Goal: Navigation & Orientation: Find specific page/section

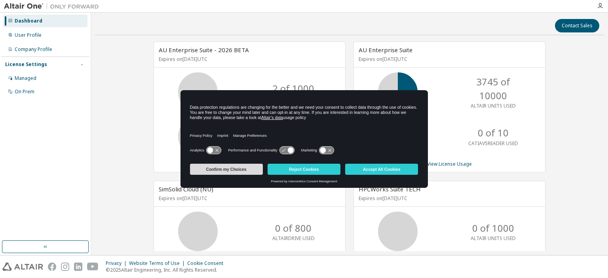
click at [232, 171] on button "Confirm my Choices" at bounding box center [226, 169] width 73 height 11
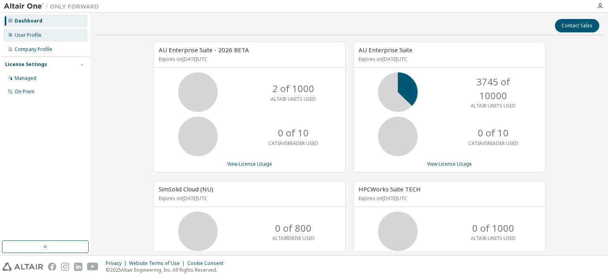
click at [25, 38] on div "User Profile" at bounding box center [45, 35] width 84 height 13
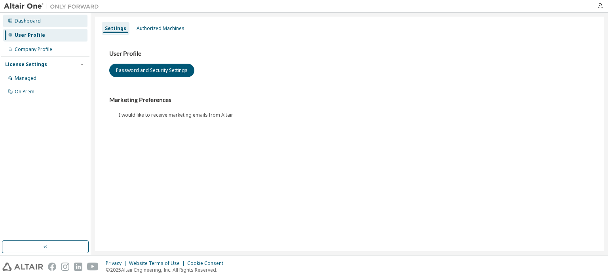
click at [39, 19] on div "Dashboard" at bounding box center [45, 21] width 84 height 13
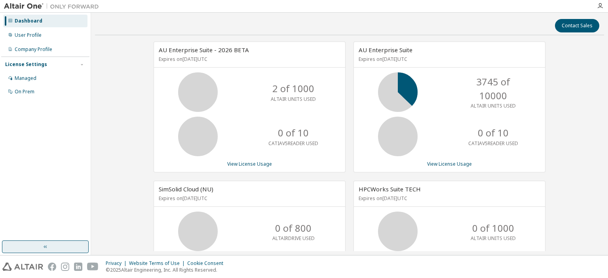
click at [53, 247] on button "button" at bounding box center [45, 247] width 87 height 13
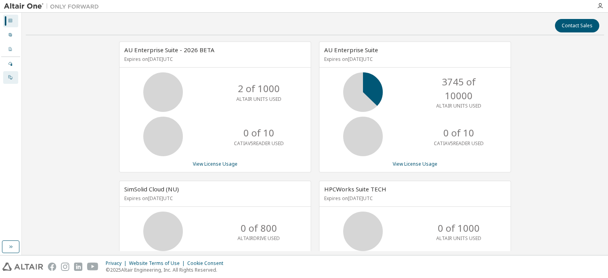
click at [13, 79] on div "On Prem" at bounding box center [10, 77] width 15 height 13
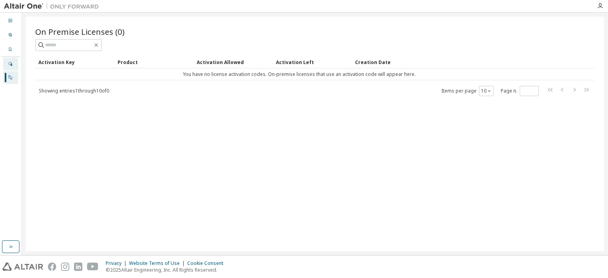
click at [10, 64] on icon at bounding box center [10, 64] width 4 height 4
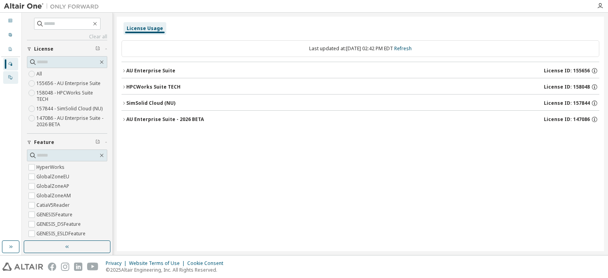
click at [10, 79] on icon at bounding box center [10, 77] width 5 height 5
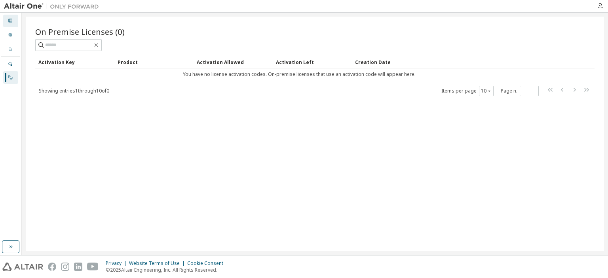
click at [14, 23] on div "Dashboard" at bounding box center [10, 21] width 15 height 13
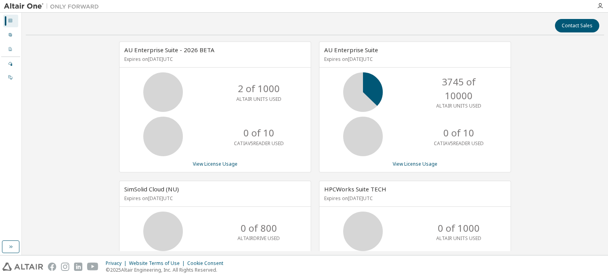
click at [20, 7] on img at bounding box center [53, 6] width 99 height 8
click at [4, 248] on button "button" at bounding box center [10, 247] width 17 height 13
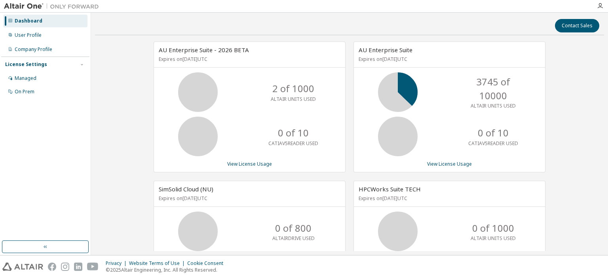
click at [29, 8] on img at bounding box center [53, 6] width 99 height 8
click at [32, 38] on div "User Profile" at bounding box center [45, 35] width 84 height 13
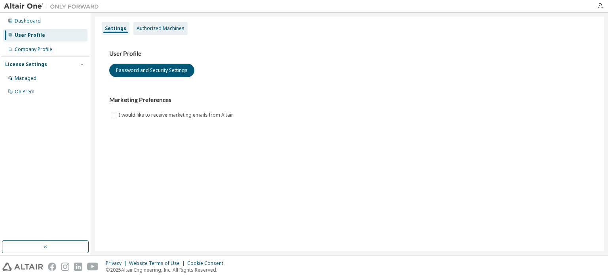
click at [148, 29] on div "Authorized Machines" at bounding box center [160, 28] width 48 height 6
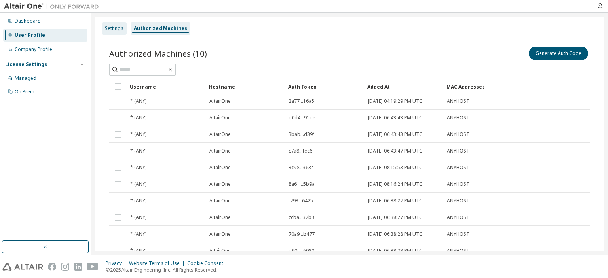
click at [114, 26] on div "Settings" at bounding box center [114, 28] width 19 height 6
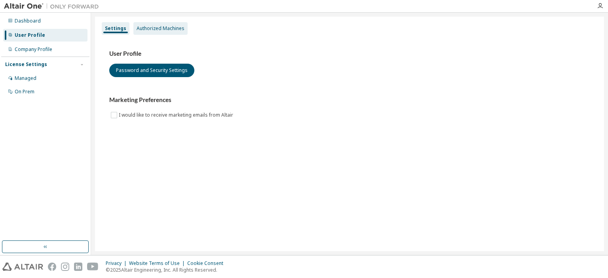
click at [164, 33] on div "Authorized Machines" at bounding box center [160, 28] width 54 height 13
